Goal: Task Accomplishment & Management: Complete application form

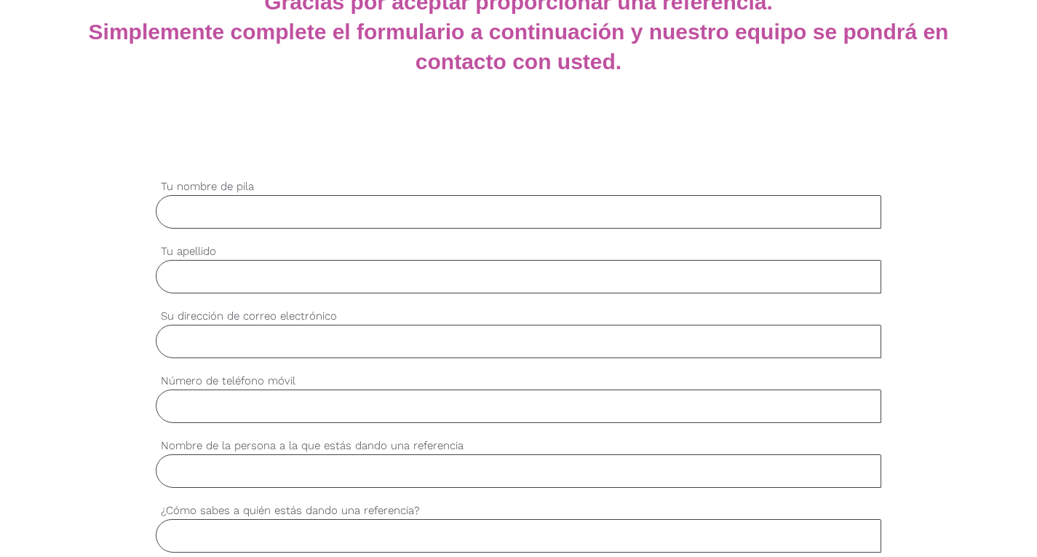
scroll to position [329, 0]
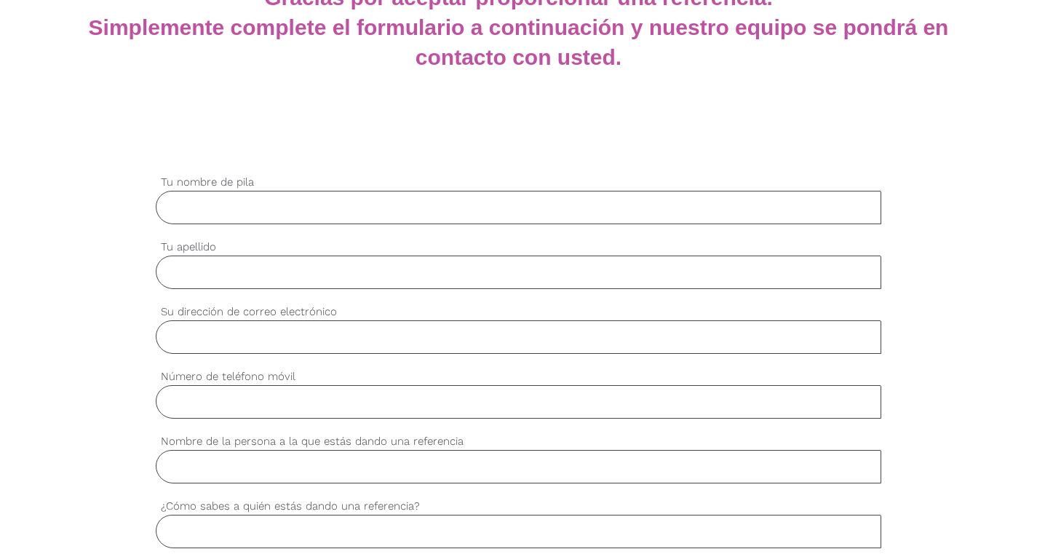
click at [402, 207] on input "Tu nombre de pila" at bounding box center [519, 207] width 726 height 33
drag, startPoint x: 385, startPoint y: 207, endPoint x: 254, endPoint y: 207, distance: 131.0
click at [254, 207] on input "[PERSON_NAME]" at bounding box center [519, 207] width 726 height 33
type input "[PERSON_NAME]"
click at [228, 260] on input "Tu apellido" at bounding box center [519, 271] width 726 height 33
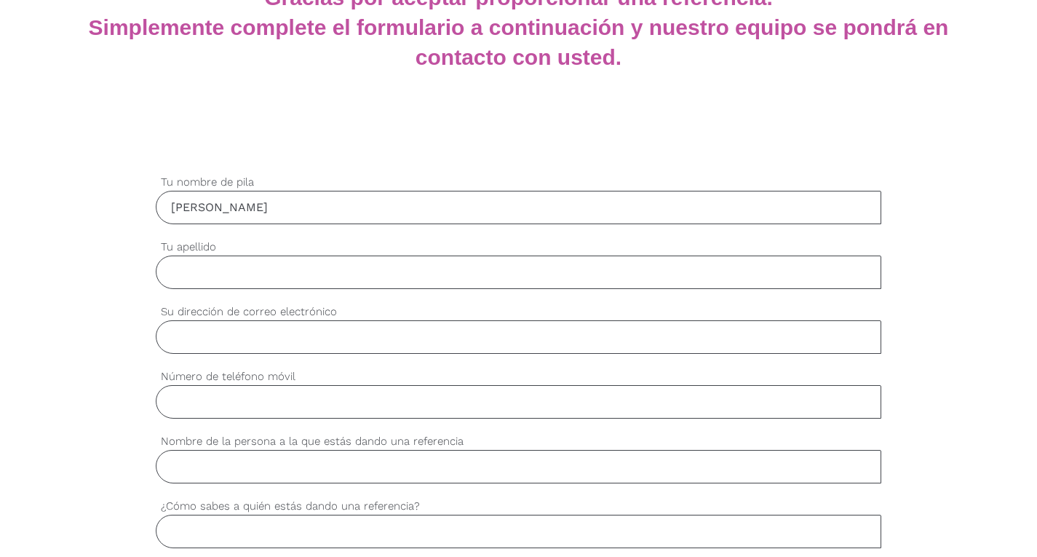
paste input "Lagos Leon"
type input "Lagos Leon"
drag, startPoint x: 341, startPoint y: 197, endPoint x: 252, endPoint y: 199, distance: 88.8
click at [252, 199] on input "[PERSON_NAME]" at bounding box center [519, 207] width 726 height 33
type input "[PERSON_NAME]"
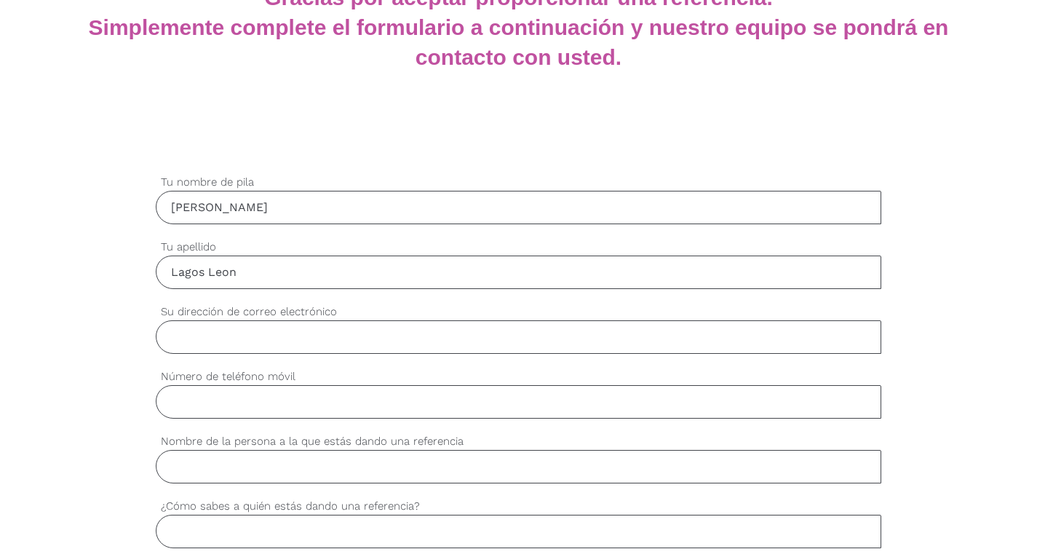
click at [209, 356] on div "ajustes Su dirección de correo electrónico" at bounding box center [519, 335] width 726 height 65
click at [209, 347] on input "Su dirección de correo electrónico" at bounding box center [519, 336] width 726 height 33
click at [512, 405] on input "Número de teléfono móvil" at bounding box center [519, 401] width 726 height 33
type input "0412046130"
click at [420, 479] on input "Nombre de la persona a la que estás dando una referencia" at bounding box center [519, 466] width 726 height 33
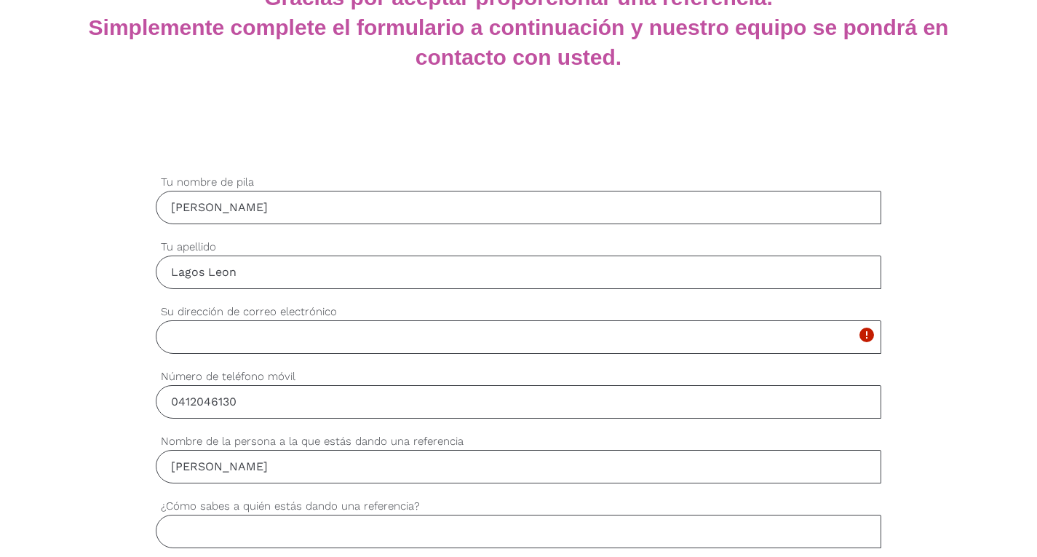
type input "[PERSON_NAME]"
click at [368, 530] on input "¿Cómo sabes a quién estás dando una referencia?" at bounding box center [519, 530] width 726 height 33
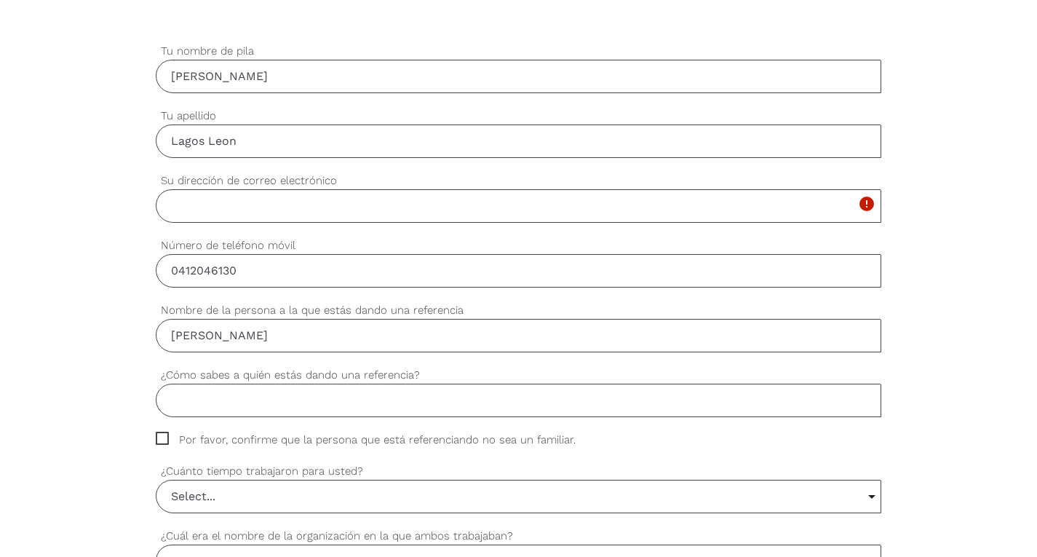
scroll to position [498, 0]
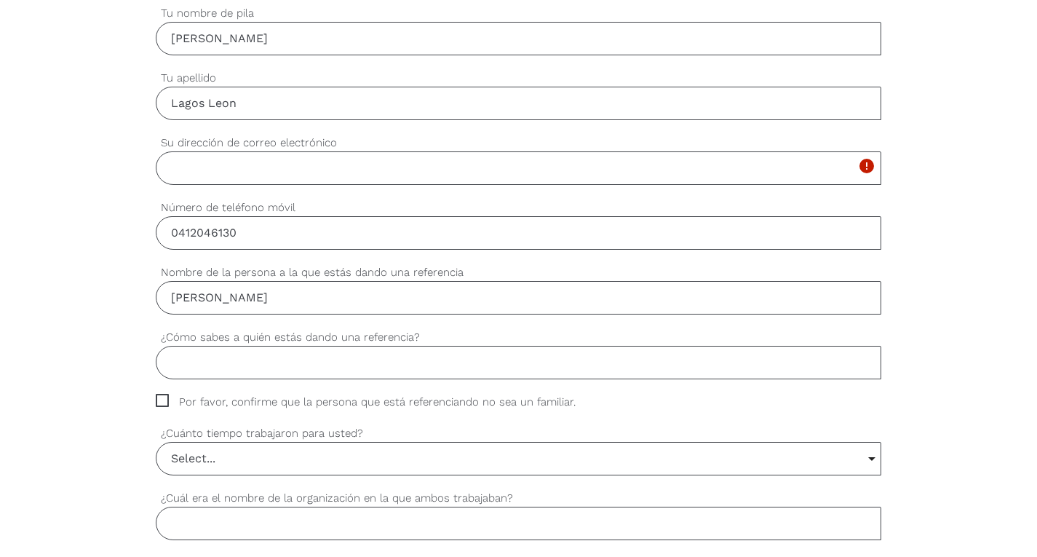
click at [332, 360] on input "¿Cómo sabes a quién estás dando una referencia?" at bounding box center [519, 362] width 726 height 33
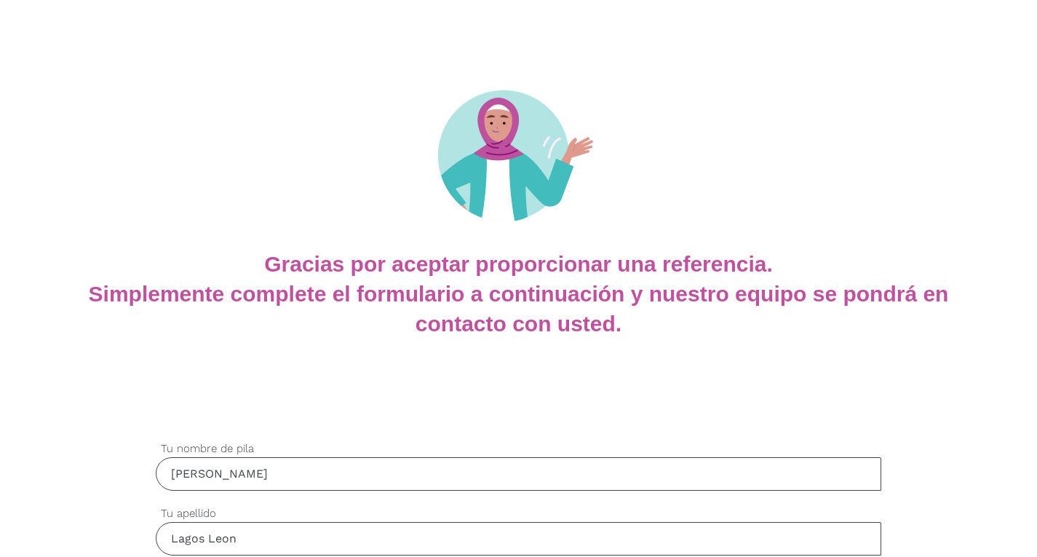
scroll to position [0, 0]
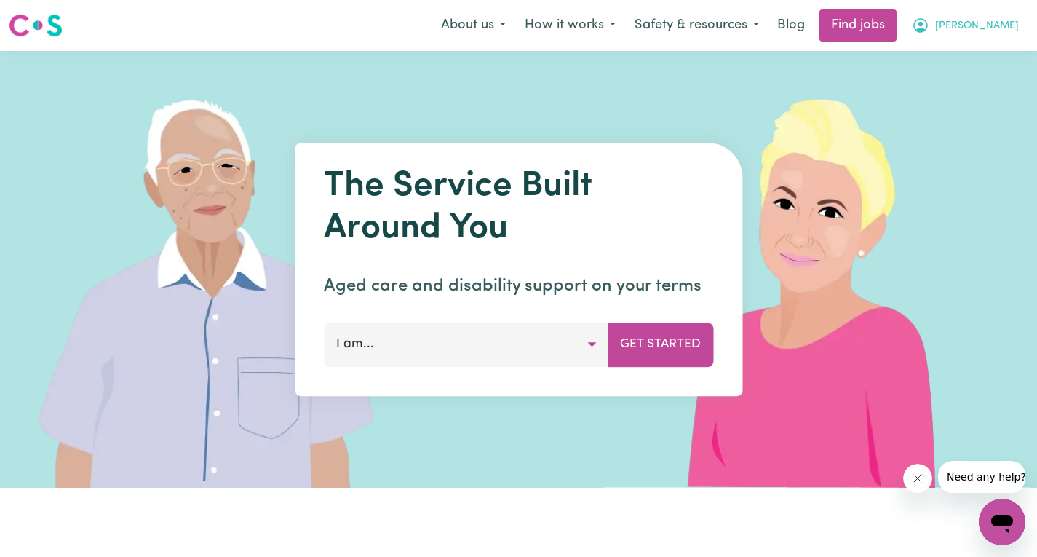
click at [991, 17] on button "[PERSON_NAME]" at bounding box center [965, 25] width 126 height 31
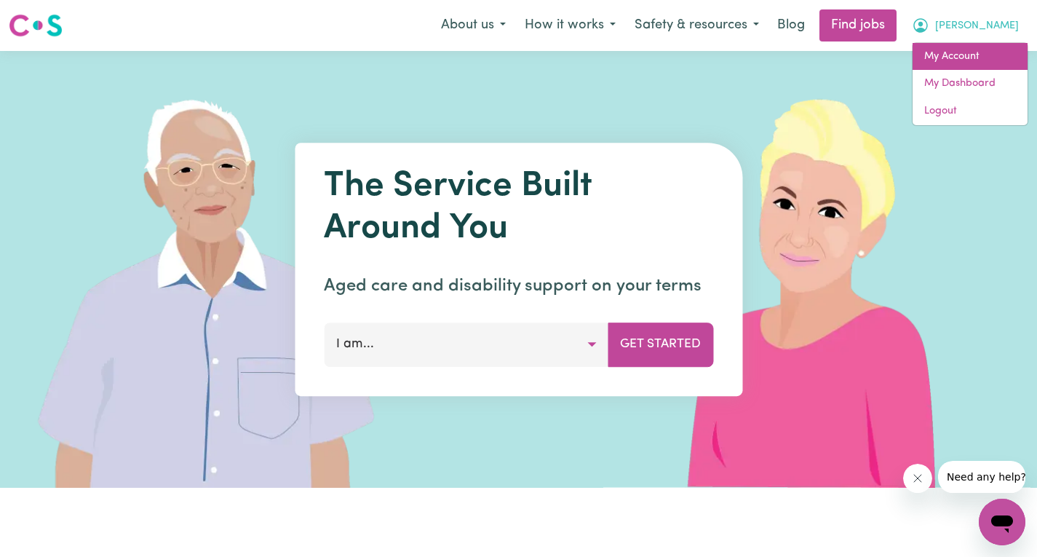
click at [959, 56] on link "My Account" at bounding box center [969, 57] width 115 height 28
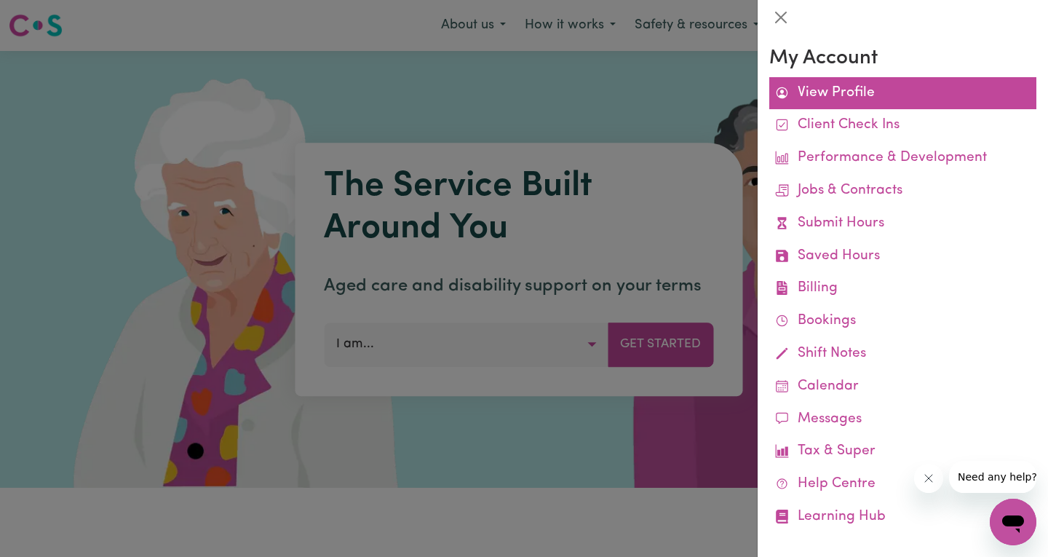
click at [842, 99] on link "View Profile" at bounding box center [902, 93] width 267 height 33
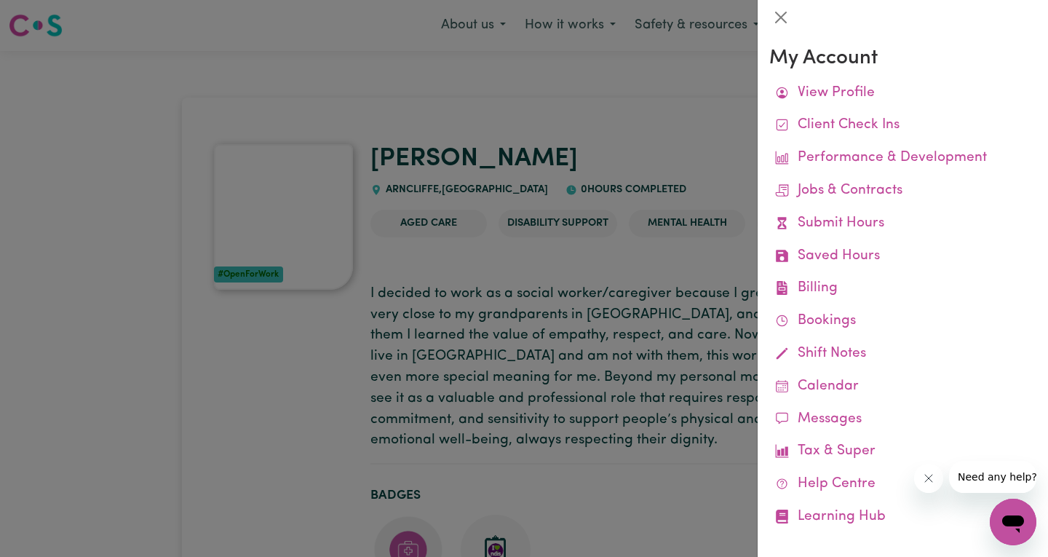
click at [576, 103] on div at bounding box center [524, 278] width 1048 height 557
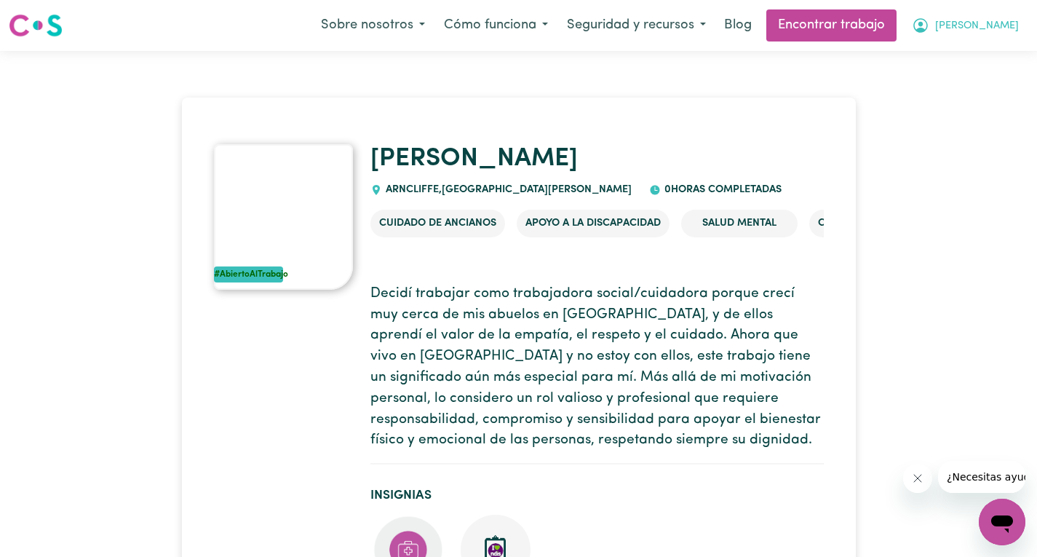
click at [1012, 27] on font "[PERSON_NAME]" at bounding box center [977, 25] width 84 height 11
click at [958, 55] on font "Mi cuenta" at bounding box center [946, 56] width 47 height 11
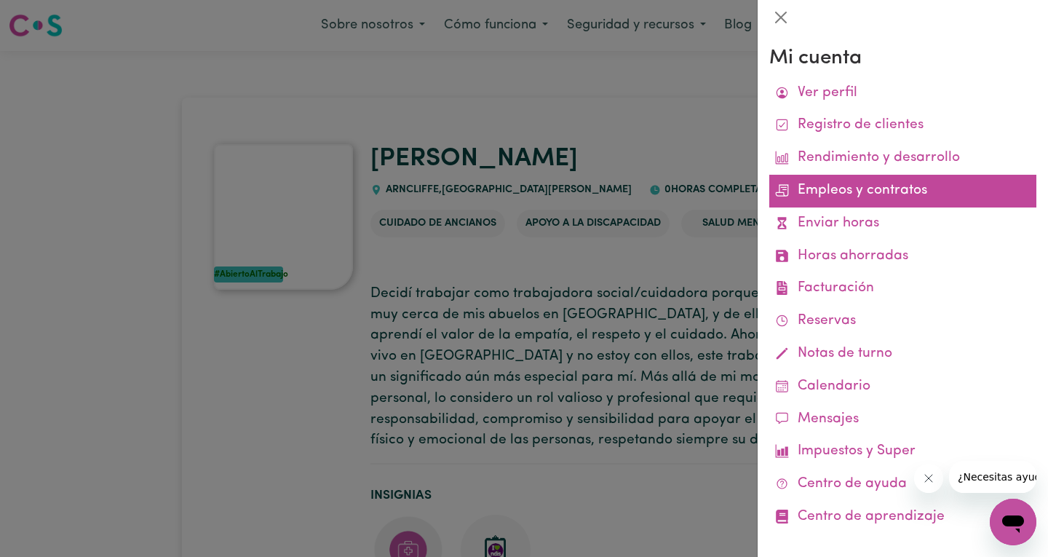
click at [826, 196] on font "Empleos y contratos" at bounding box center [862, 190] width 130 height 14
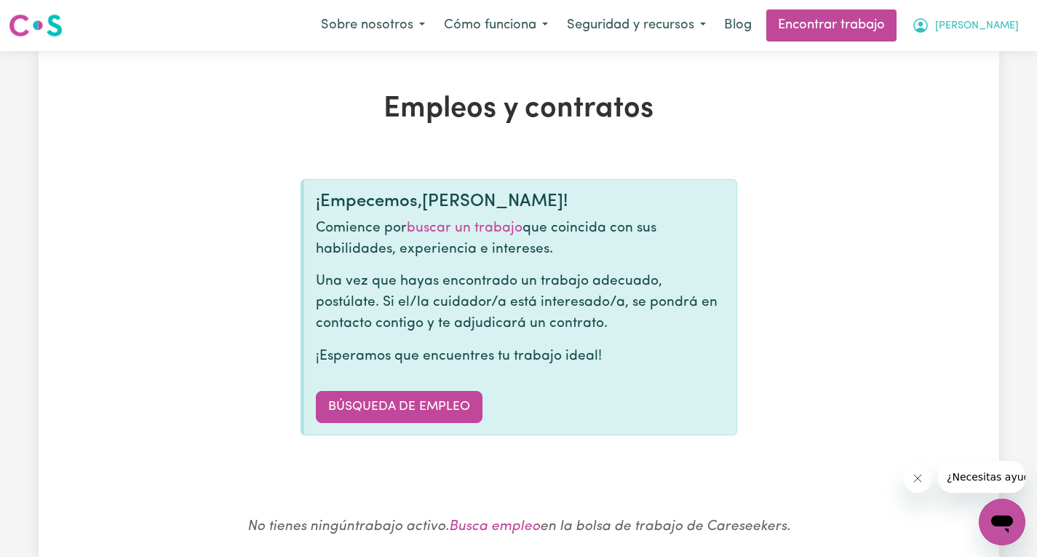
click at [991, 25] on font "[PERSON_NAME]" at bounding box center [977, 25] width 84 height 11
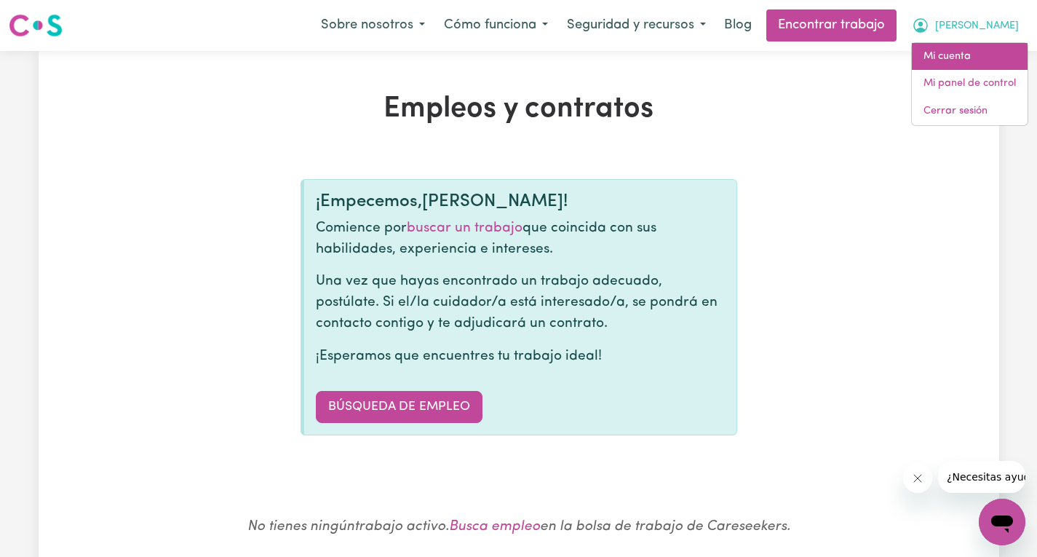
click at [955, 55] on font "Mi cuenta" at bounding box center [946, 56] width 47 height 11
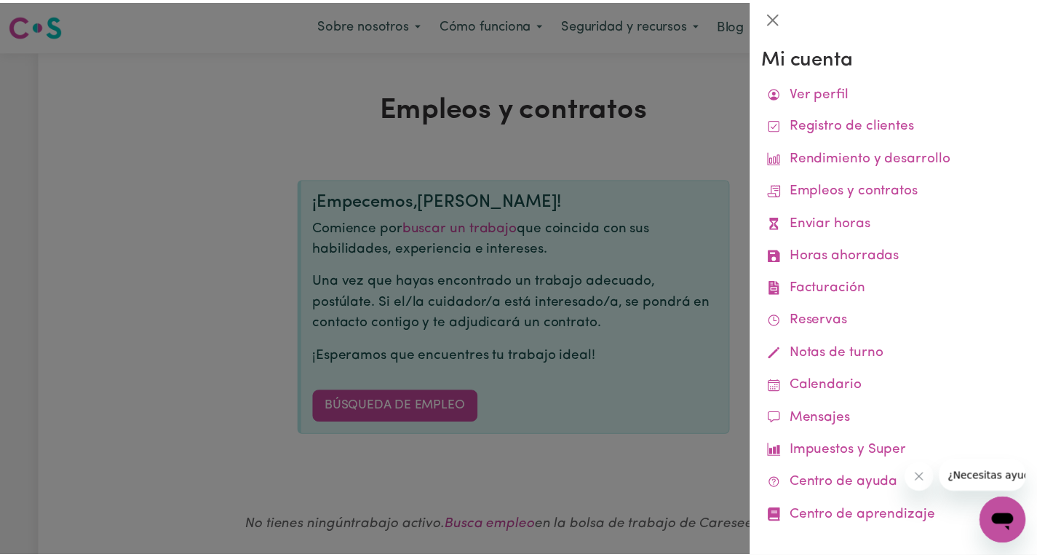
scroll to position [12, 0]
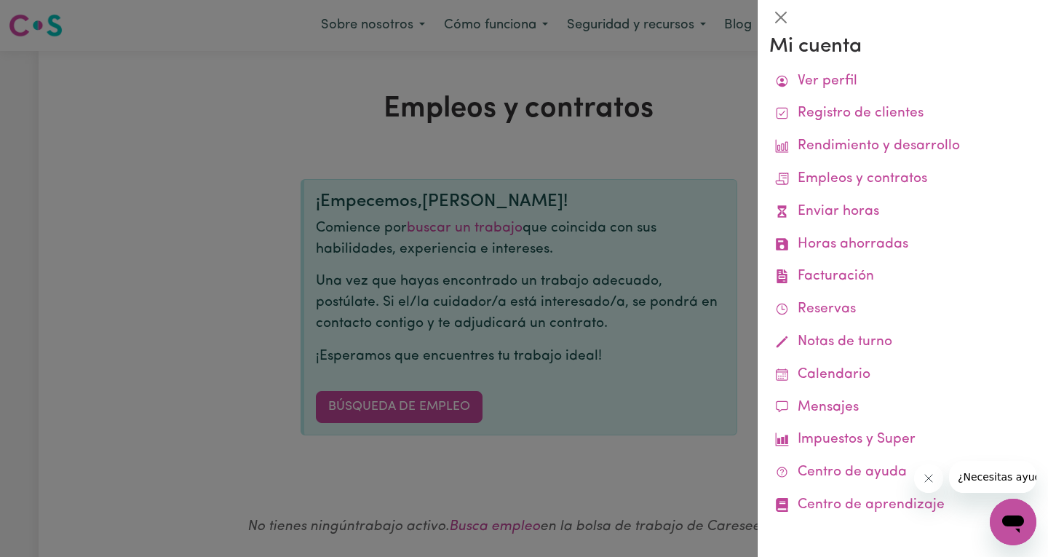
click at [704, 154] on div at bounding box center [524, 278] width 1048 height 557
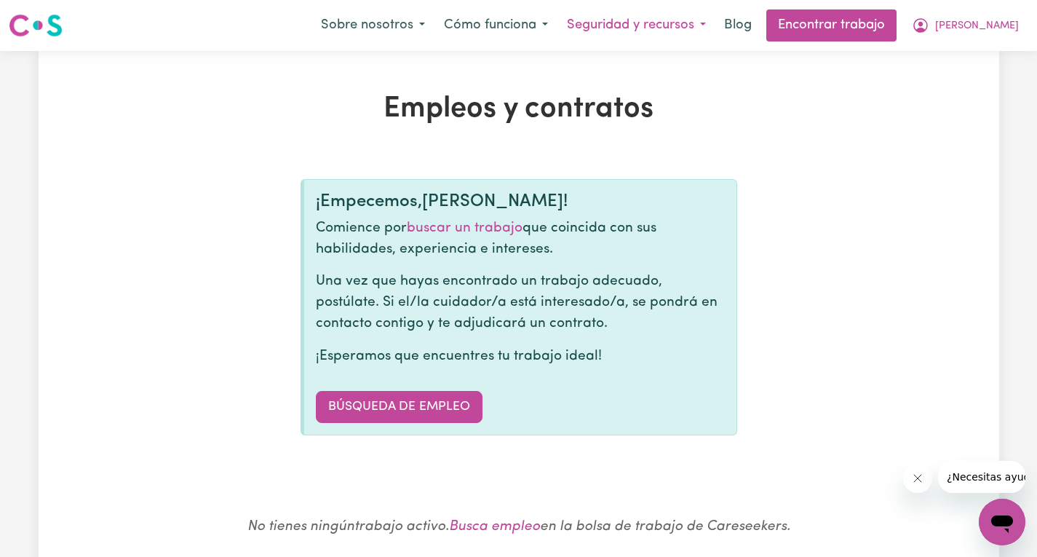
click at [715, 25] on button "Seguridad y recursos" at bounding box center [636, 25] width 158 height 31
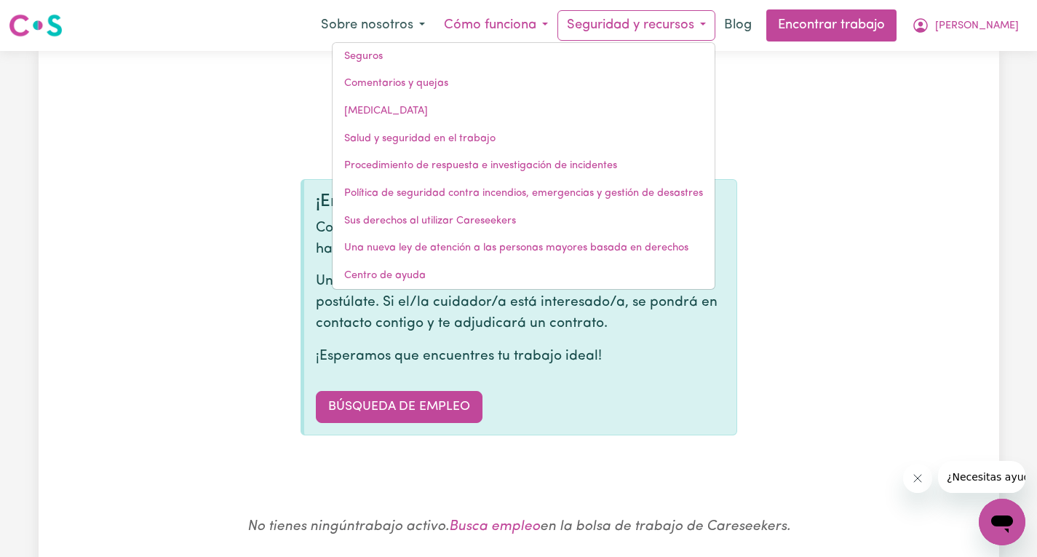
click at [536, 21] on font "Cómo funciona" at bounding box center [490, 25] width 92 height 14
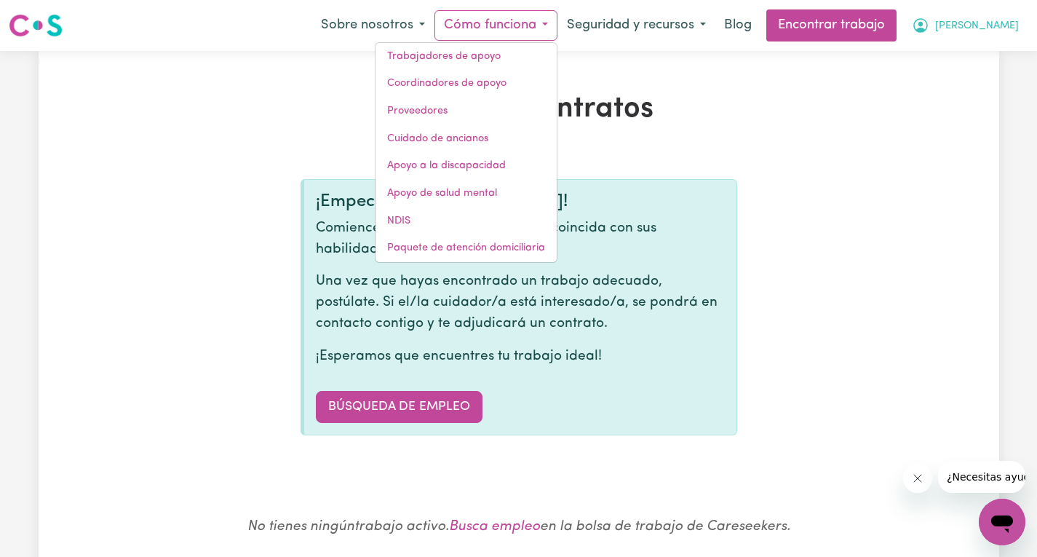
drag, startPoint x: 991, startPoint y: 24, endPoint x: 982, endPoint y: 23, distance: 9.6
click at [982, 23] on button "[PERSON_NAME]" at bounding box center [965, 25] width 126 height 31
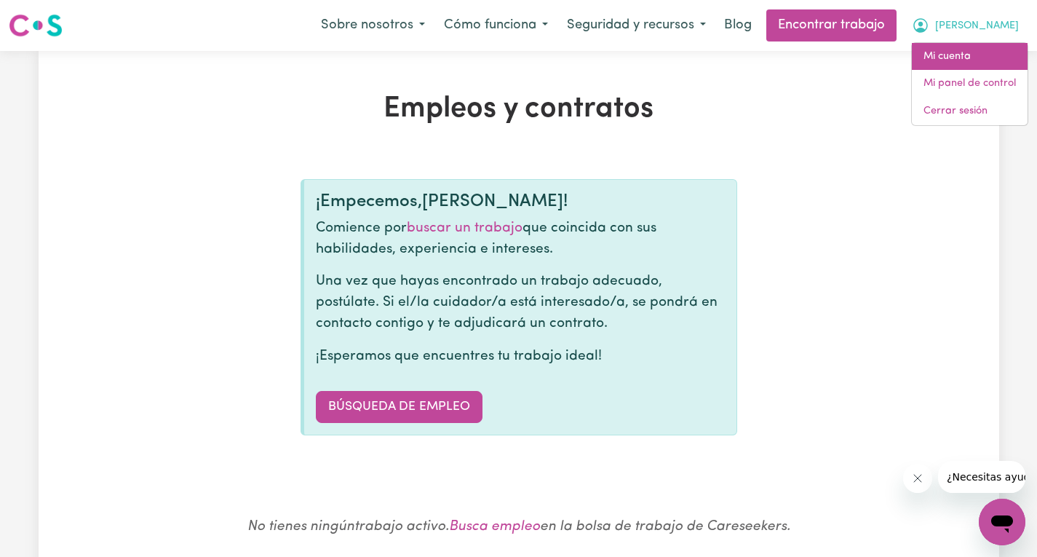
click at [961, 60] on font "Mi cuenta" at bounding box center [946, 56] width 47 height 11
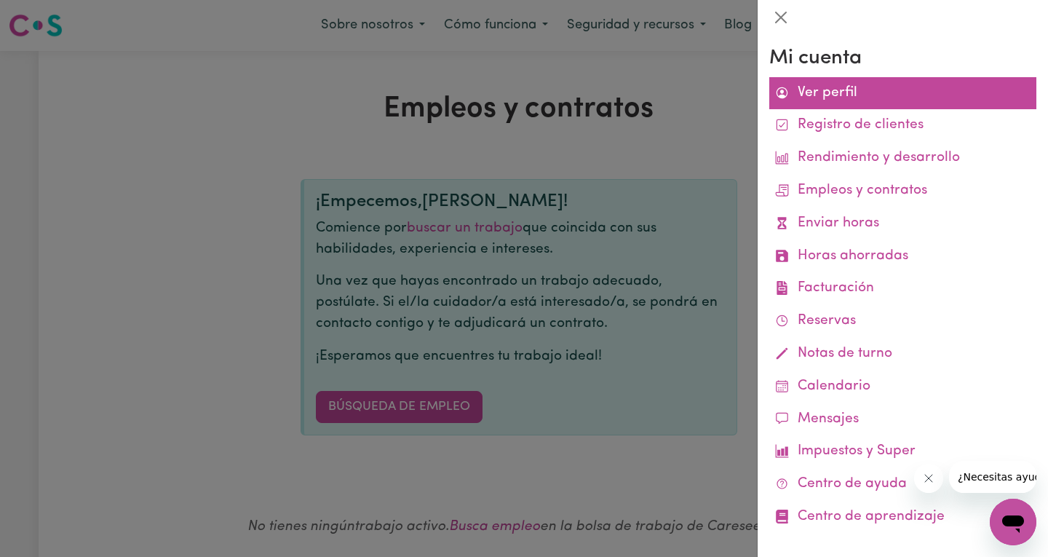
click at [822, 95] on font "Ver perfil" at bounding box center [827, 93] width 60 height 14
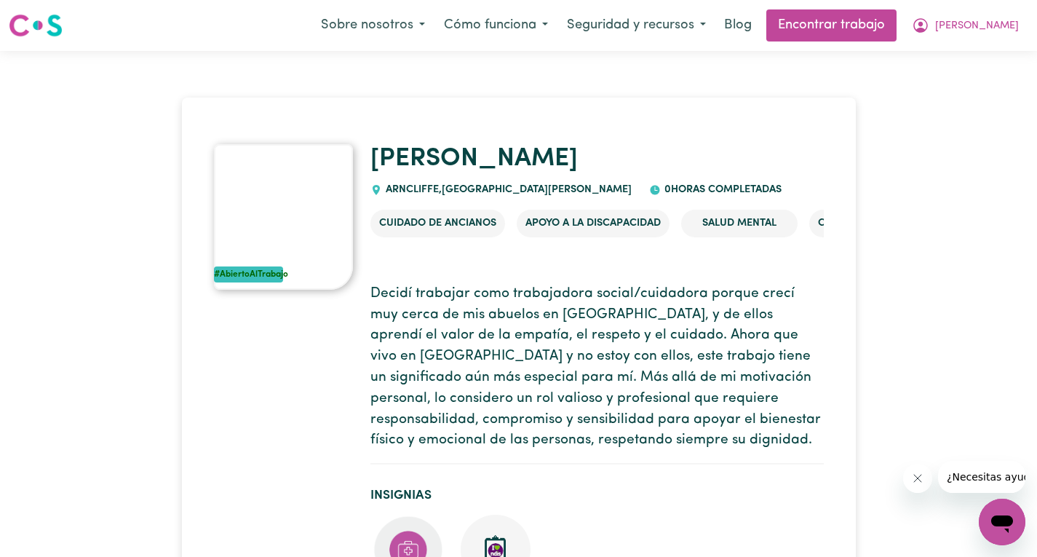
click at [819, 219] on li "Cuidados paliativos" at bounding box center [873, 224] width 128 height 28
click at [926, 8] on nav "Menú Sobre nosotros Cómo funciona Seguridad y recursos Blog Encontrar trabajo L…" at bounding box center [518, 25] width 1037 height 51
click at [885, 21] on font "Encontrar trabajo" at bounding box center [831, 25] width 107 height 14
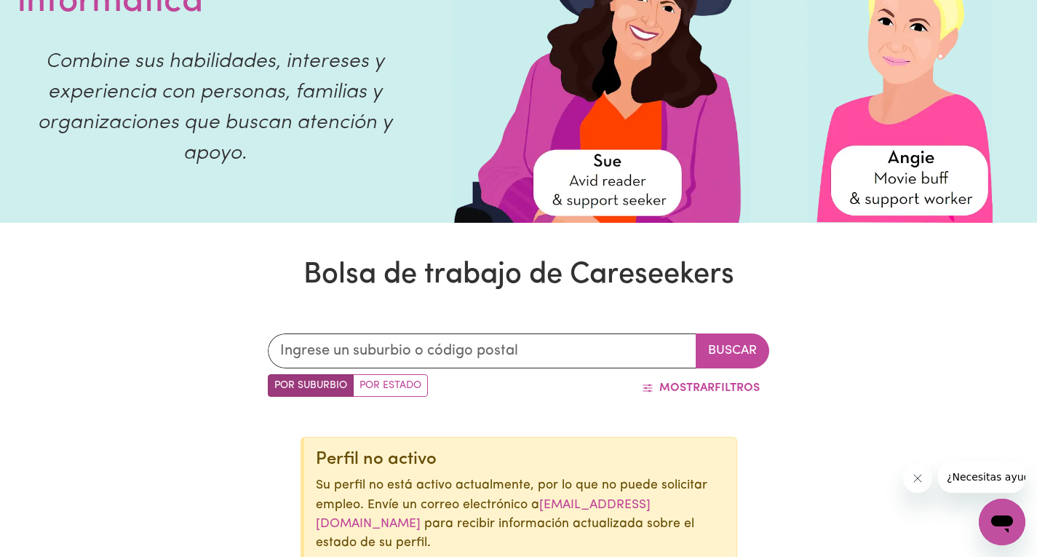
scroll to position [51, 0]
